Goal: Check status

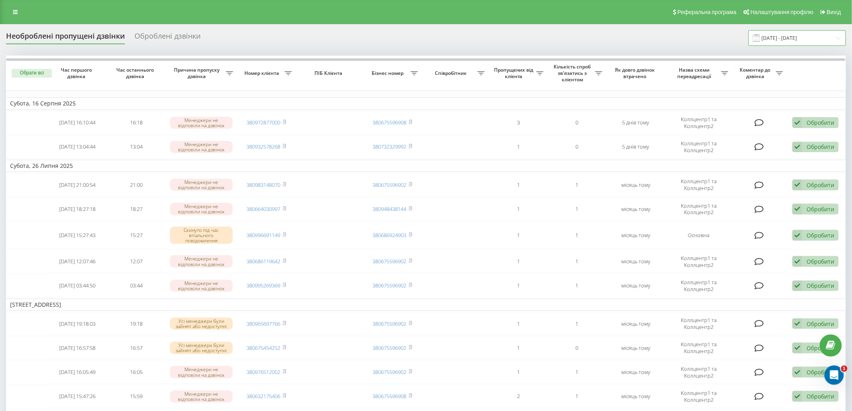
click at [802, 41] on input "[DATE] - [DATE]" at bounding box center [796, 38] width 97 height 16
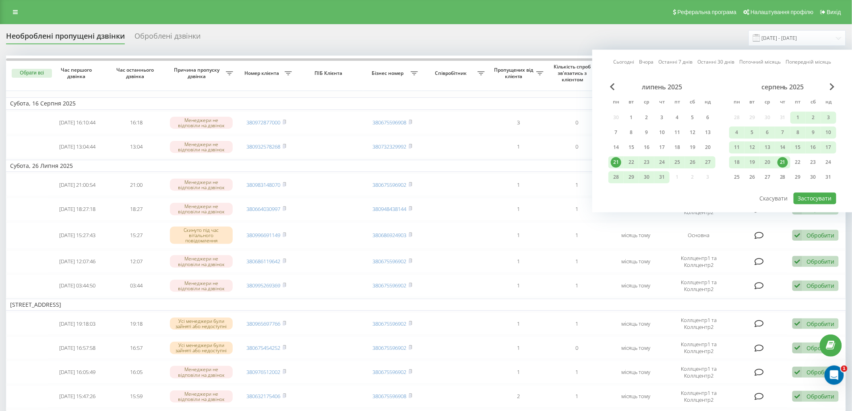
click at [785, 163] on div "21" at bounding box center [782, 162] width 10 height 10
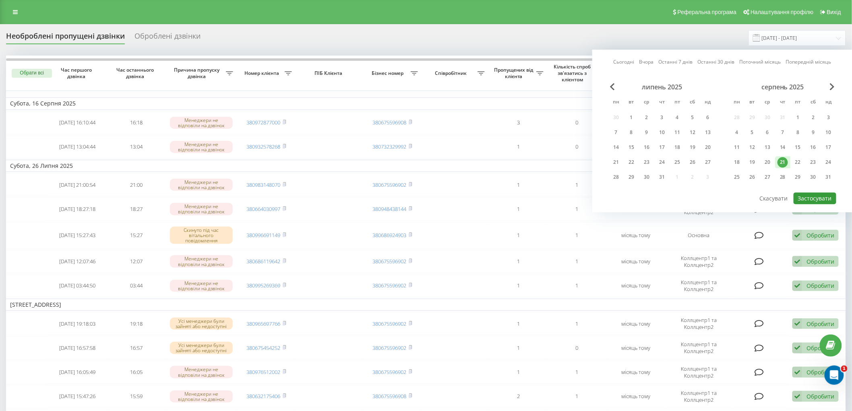
click at [806, 198] on button "Застосувати" at bounding box center [815, 198] width 43 height 12
type input "[DATE] - [DATE]"
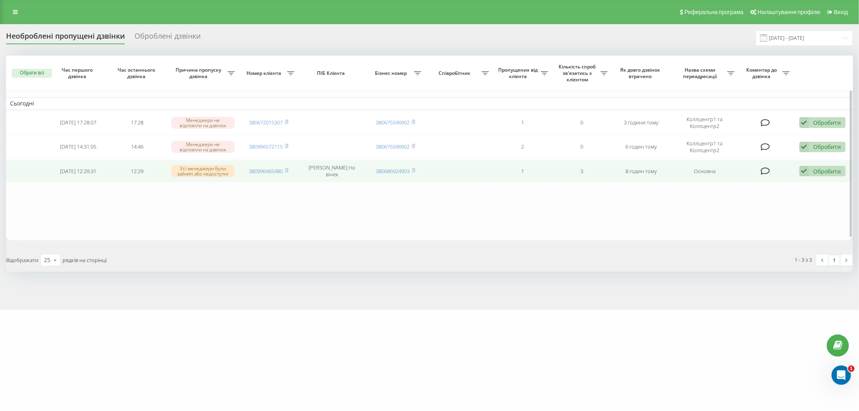
click at [808, 176] on td "Обробити Не вдалося зв'язатися Зв'язався з клієнтом за допомогою іншого каналу …" at bounding box center [823, 171] width 59 height 23
click at [808, 169] on div "Обробити Не вдалося зв'язатися Зв'язався з клієнтом за допомогою іншого каналу …" at bounding box center [822, 171] width 46 height 11
click at [765, 200] on span "Зв'язався з клієнтом за допомогою іншого каналу" at bounding box center [770, 198] width 138 height 8
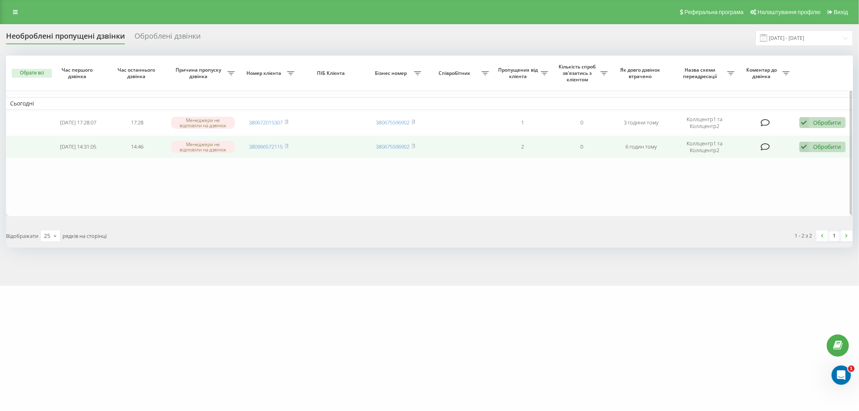
click at [811, 147] on div "Обробити Не вдалося зв'язатися Зв'язався з клієнтом за допомогою іншого каналу …" at bounding box center [822, 147] width 46 height 11
click at [792, 171] on span "Зв'язався з клієнтом за допомогою іншого каналу" at bounding box center [770, 174] width 138 height 8
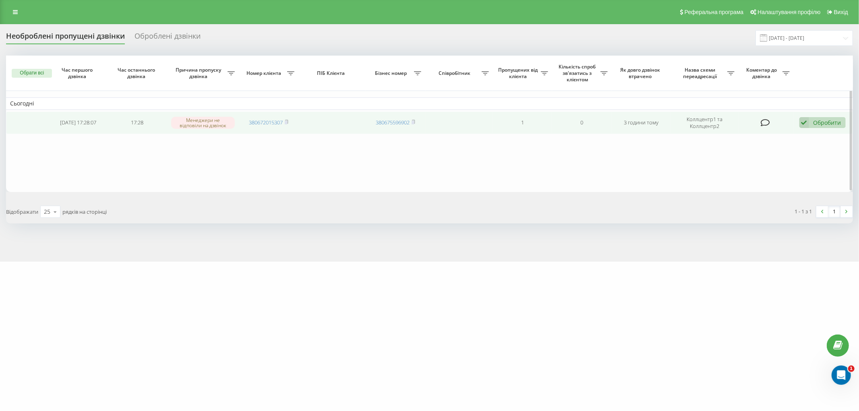
click at [799, 123] on icon at bounding box center [804, 122] width 10 height 11
click at [768, 152] on span "Зв'язався з клієнтом за допомогою іншого каналу" at bounding box center [770, 150] width 138 height 8
